Goal: Information Seeking & Learning: Learn about a topic

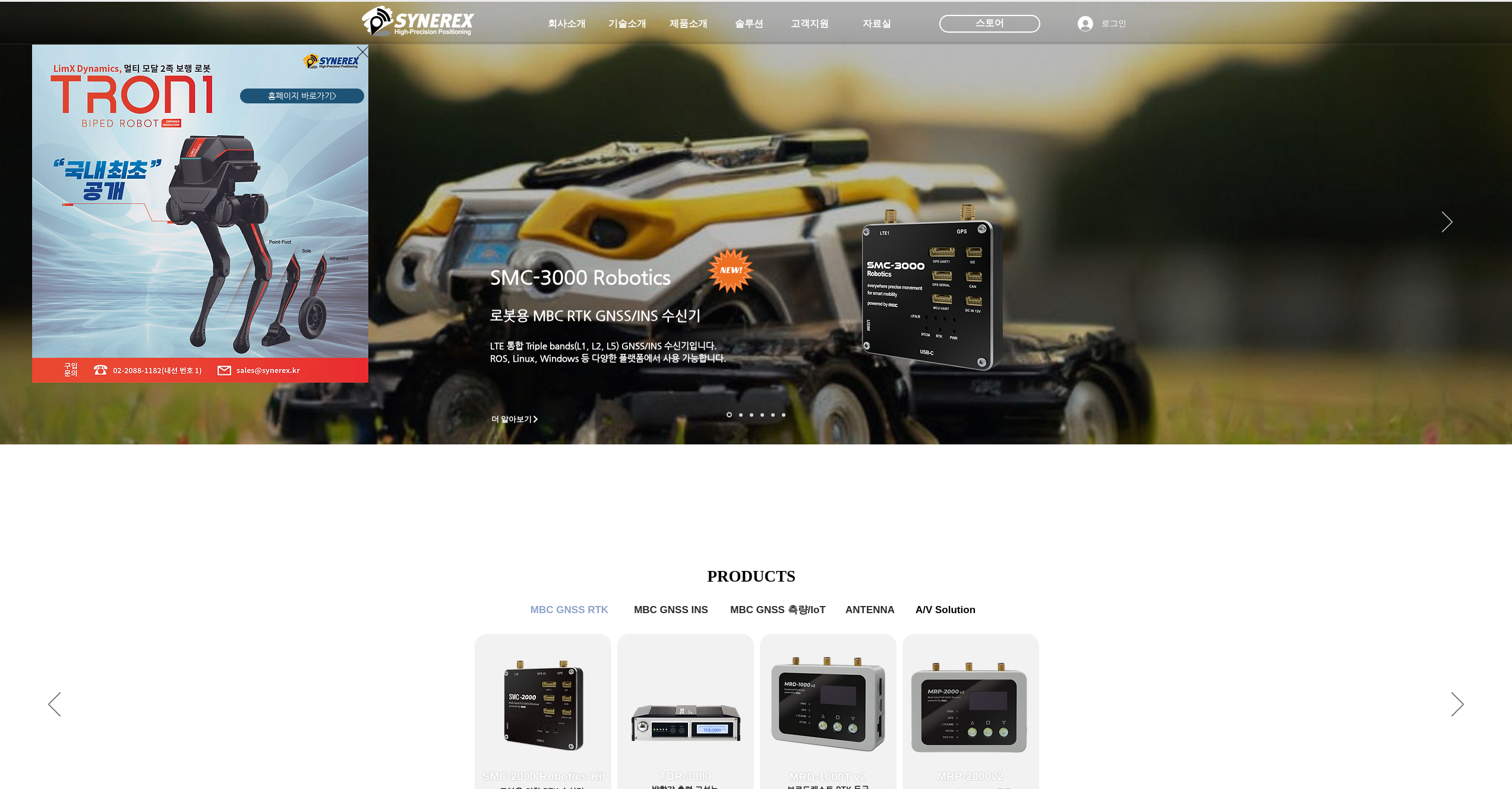
click at [1104, 527] on div "LimX Dinamics" at bounding box center [756, 394] width 1512 height 789
click at [973, 688] on div "LimX Dinamics" at bounding box center [756, 394] width 1512 height 789
click at [971, 711] on div "LimX Dinamics" at bounding box center [756, 394] width 1512 height 789
drag, startPoint x: 972, startPoint y: 707, endPoint x: 961, endPoint y: 698, distance: 14.2
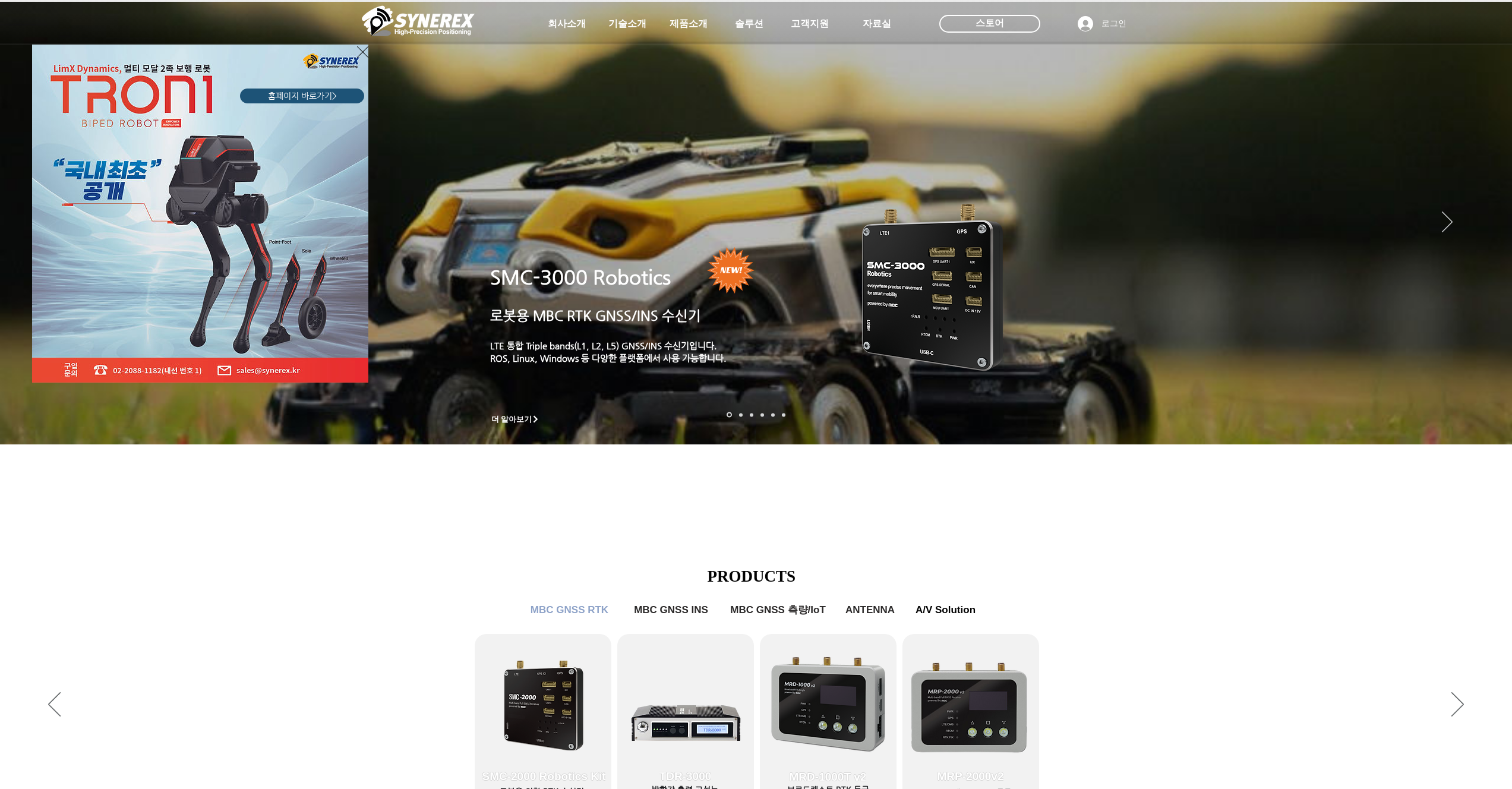
click at [972, 707] on div "LimX Dinamics" at bounding box center [756, 394] width 1512 height 789
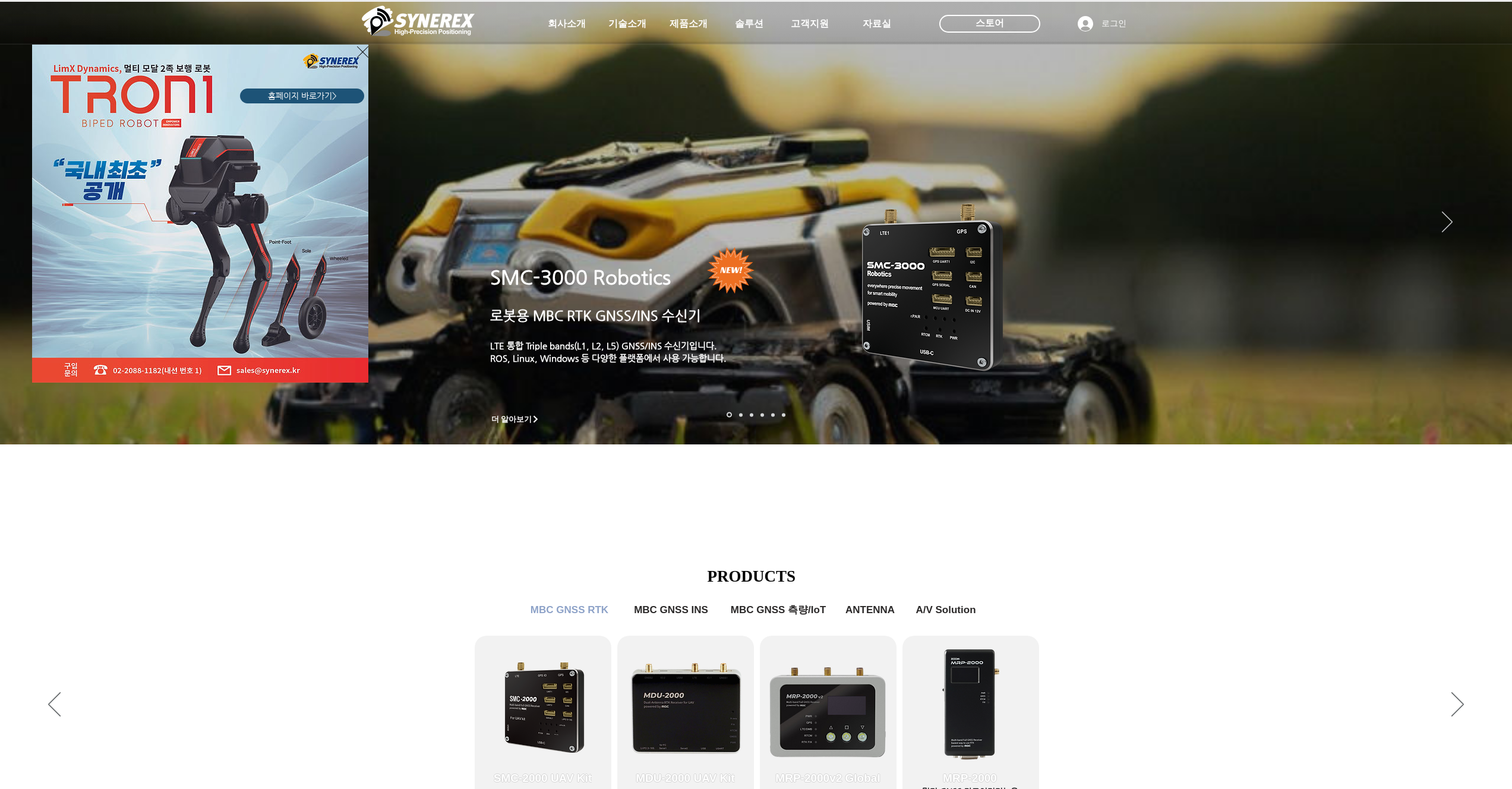
click at [368, 44] on icon "사이트로 돌아가기" at bounding box center [363, 52] width 11 height 15
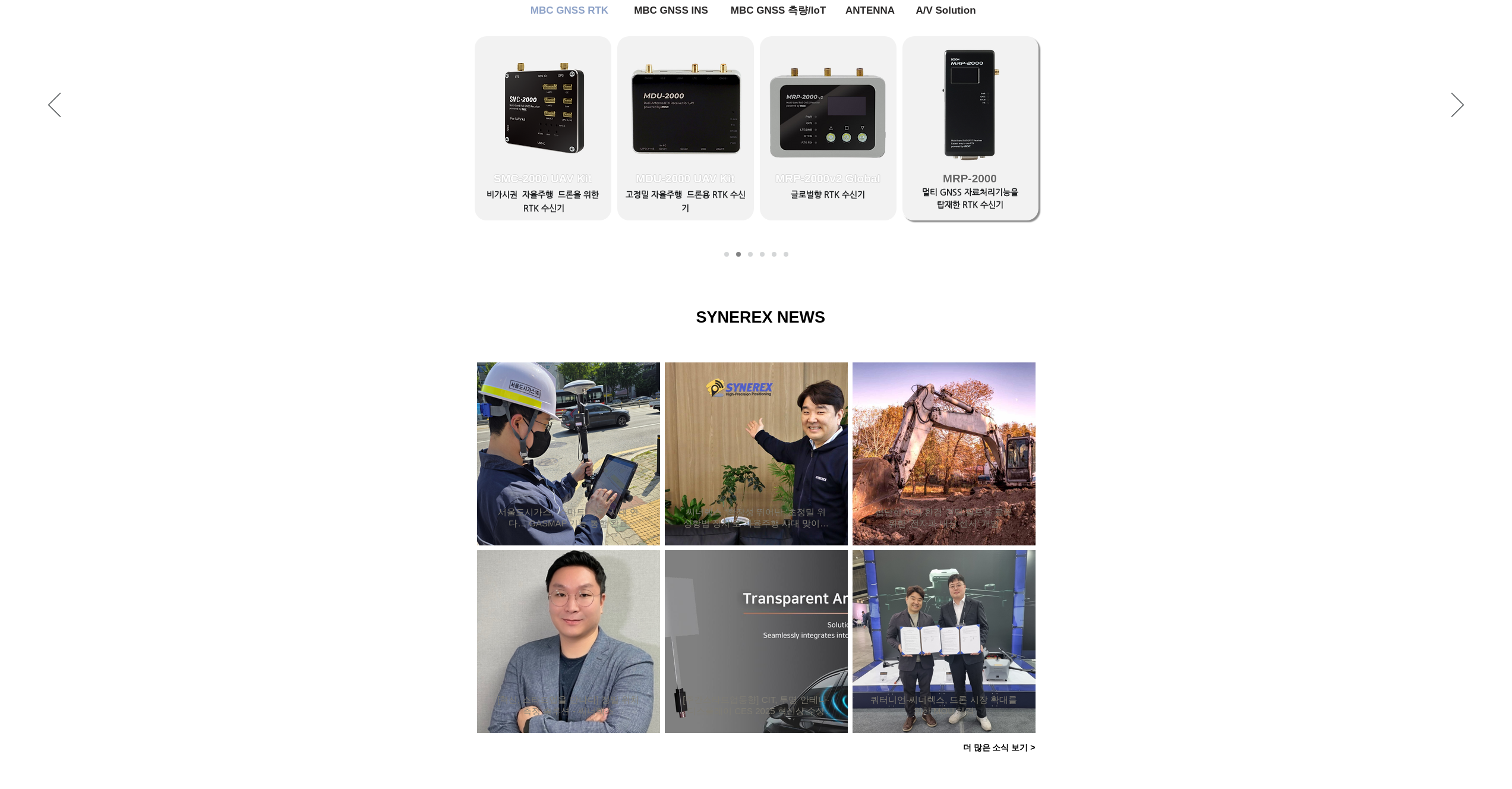
click at [937, 145] on span "MRP-2000" at bounding box center [970, 179] width 137 height 83
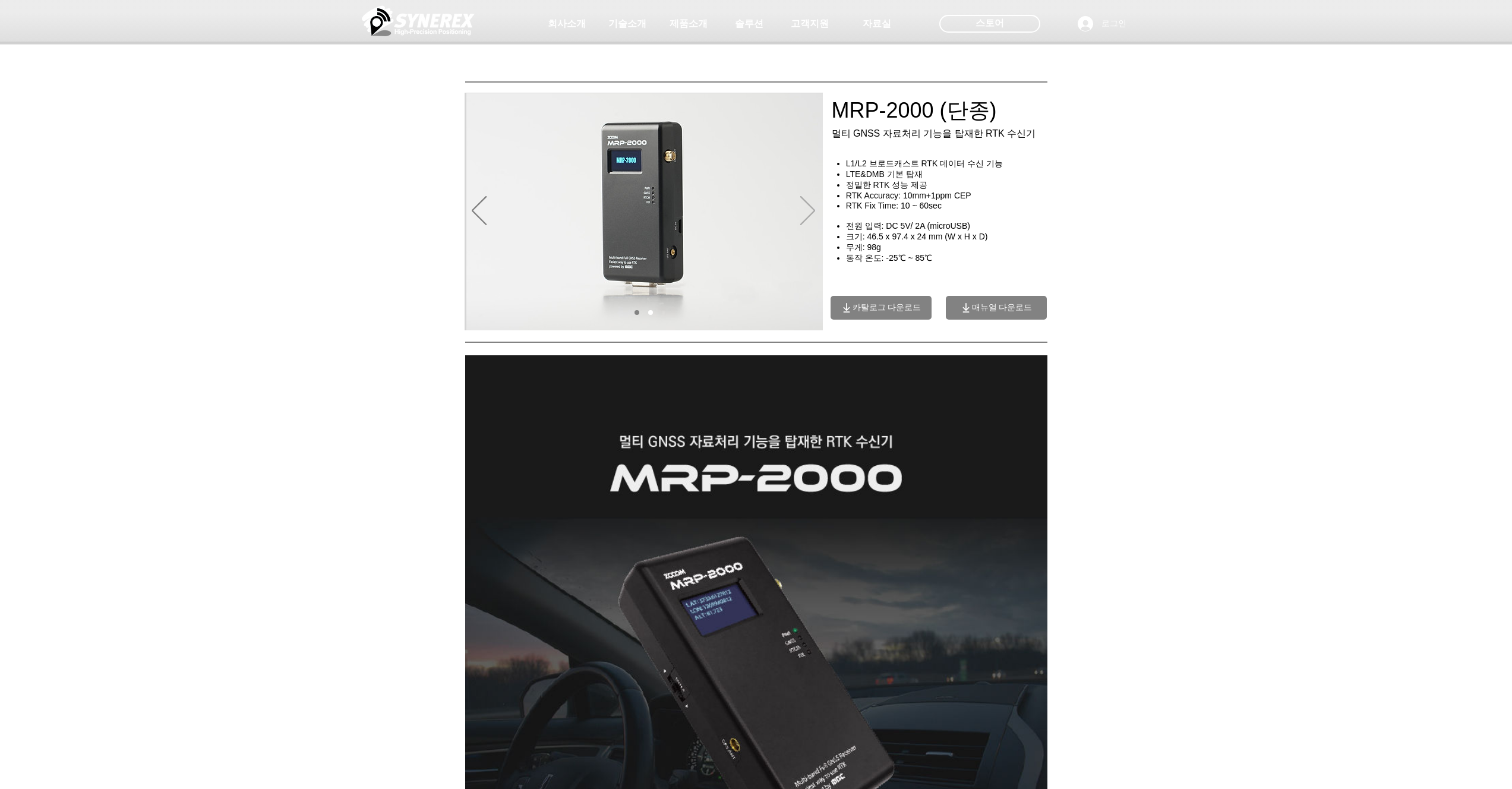
click at [806, 210] on icon "다음" at bounding box center [808, 211] width 15 height 29
